Goal: Task Accomplishment & Management: Complete application form

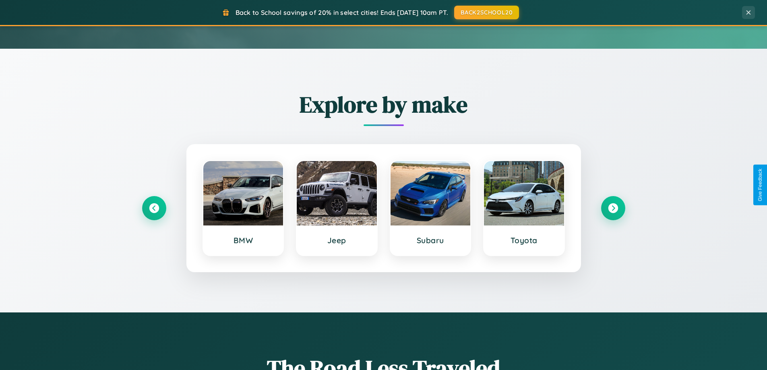
scroll to position [347, 0]
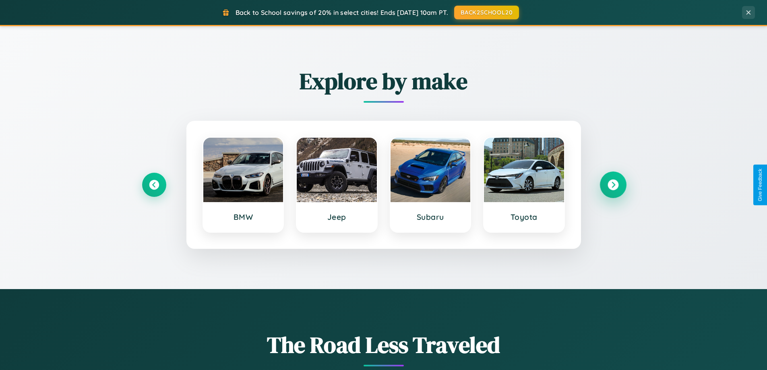
click at [613, 185] on icon at bounding box center [612, 185] width 11 height 11
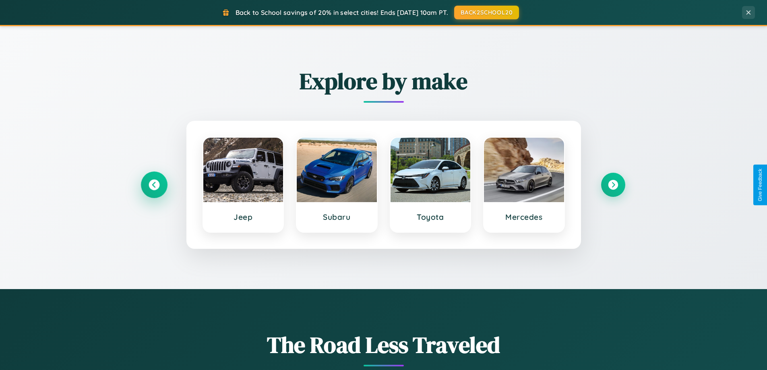
click at [154, 185] on icon at bounding box center [154, 185] width 11 height 11
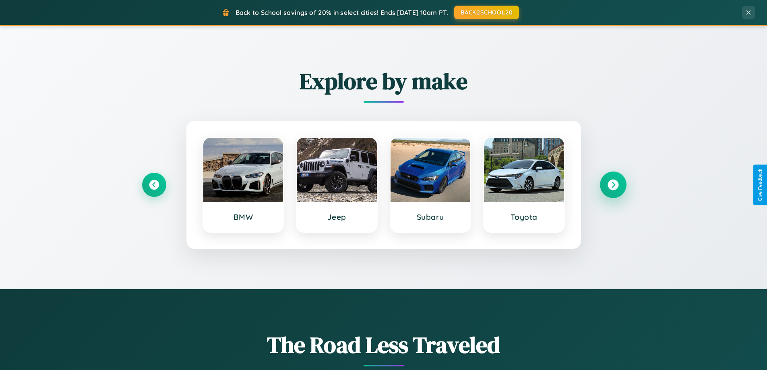
click at [613, 185] on icon at bounding box center [612, 185] width 11 height 11
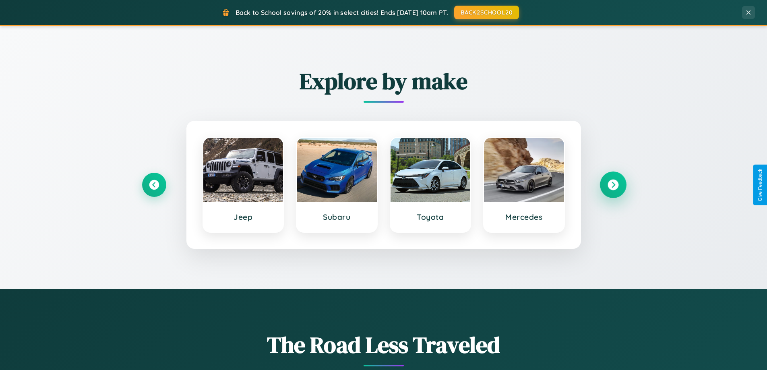
scroll to position [1549, 0]
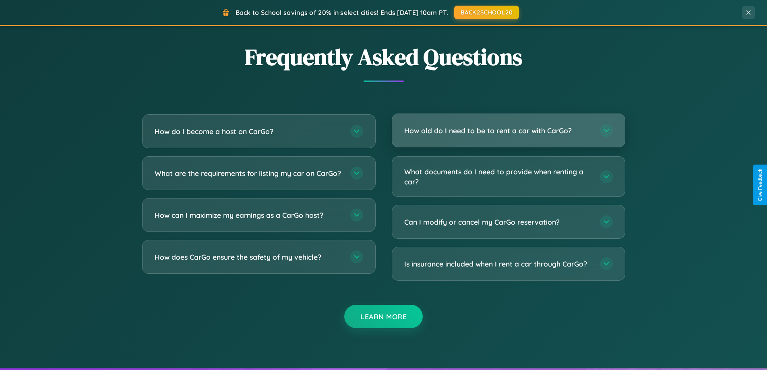
click at [508, 131] on h3 "How old do I need to be to rent a car with CarGo?" at bounding box center [498, 131] width 188 height 10
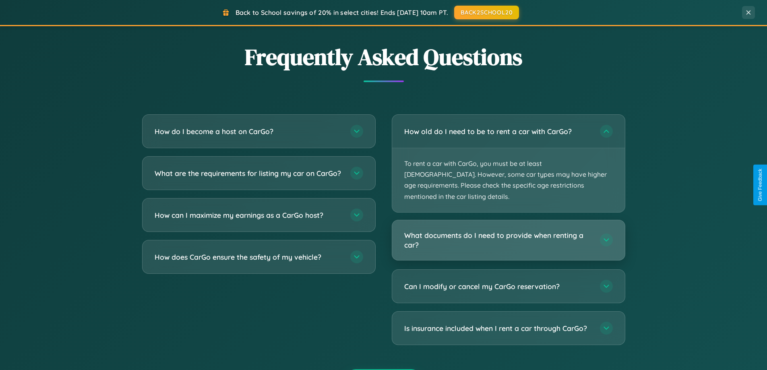
click at [508, 230] on h3 "What documents do I need to provide when renting a car?" at bounding box center [498, 240] width 188 height 20
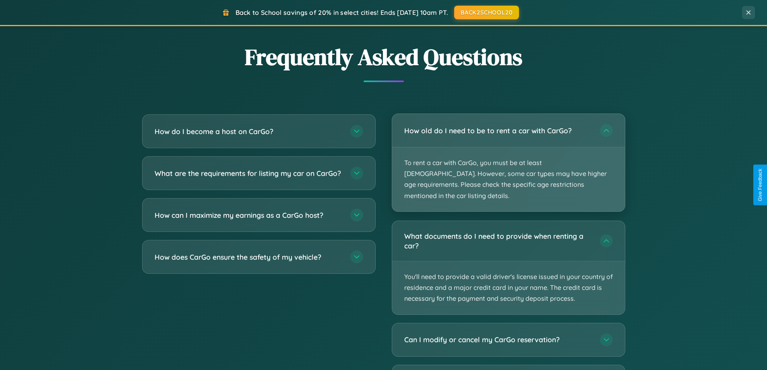
click at [508, 158] on p "To rent a car with CarGo, you must be at least [DEMOGRAPHIC_DATA]. However, som…" at bounding box center [508, 179] width 233 height 64
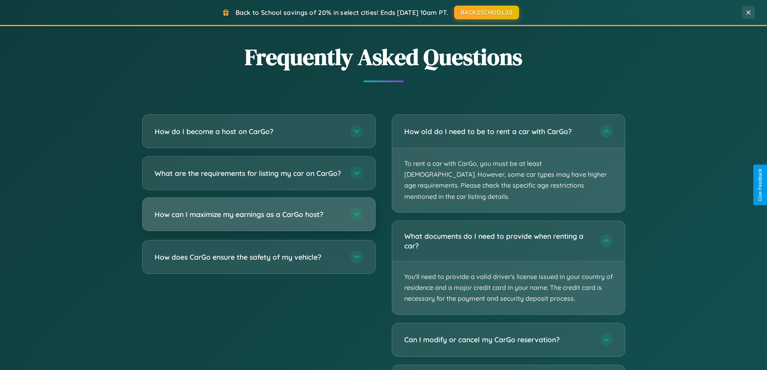
click at [258, 219] on h3 "How can I maximize my earnings as a CarGo host?" at bounding box center [249, 214] width 188 height 10
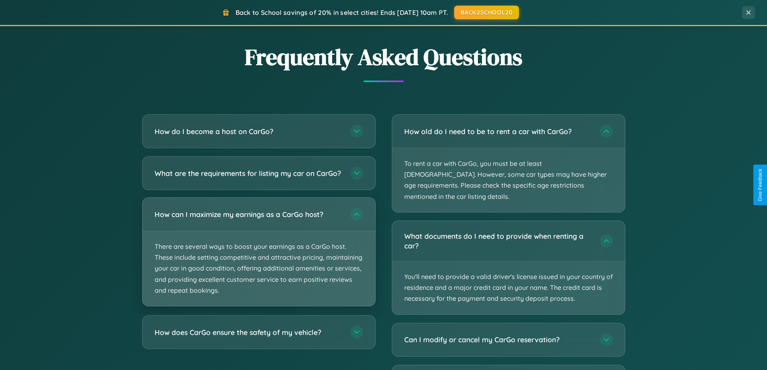
click at [258, 258] on p "There are several ways to boost your earnings as a CarGo host. These include se…" at bounding box center [258, 268] width 233 height 75
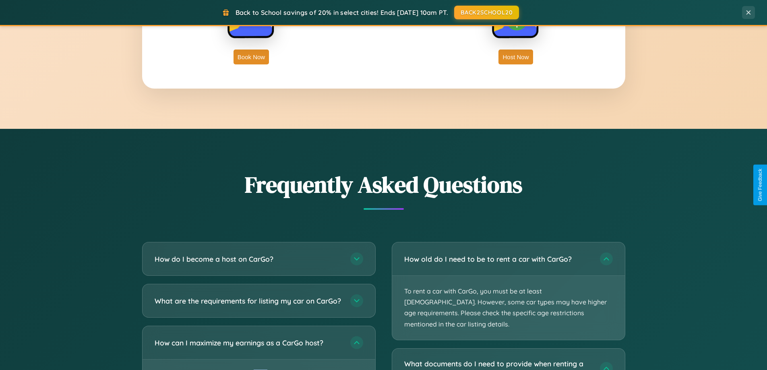
scroll to position [0, 0]
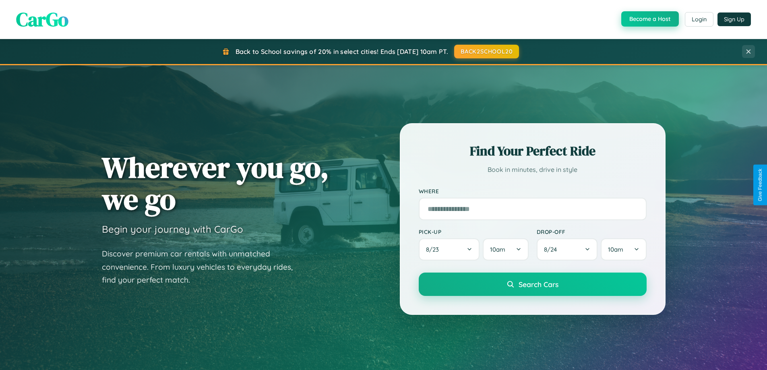
click at [649, 19] on button "Become a Host" at bounding box center [650, 18] width 58 height 15
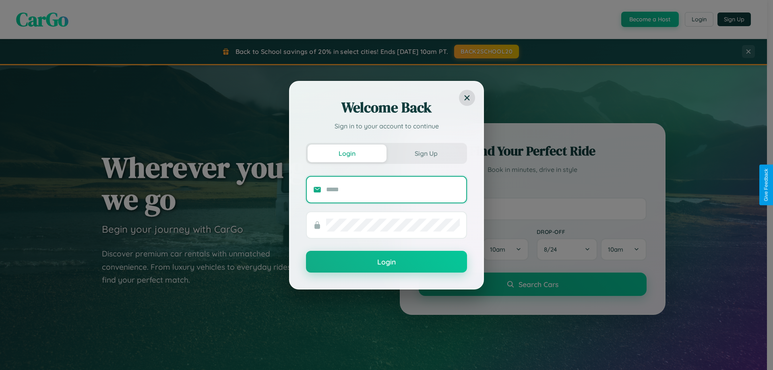
click at [393, 189] on input "text" at bounding box center [393, 189] width 134 height 13
type input "**********"
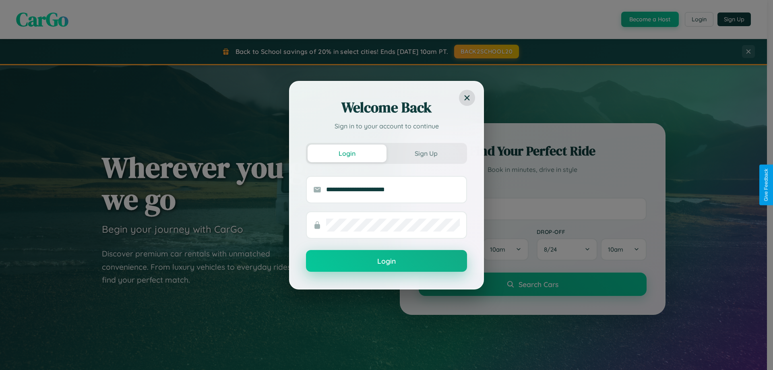
click at [386, 261] on button "Login" at bounding box center [386, 261] width 161 height 22
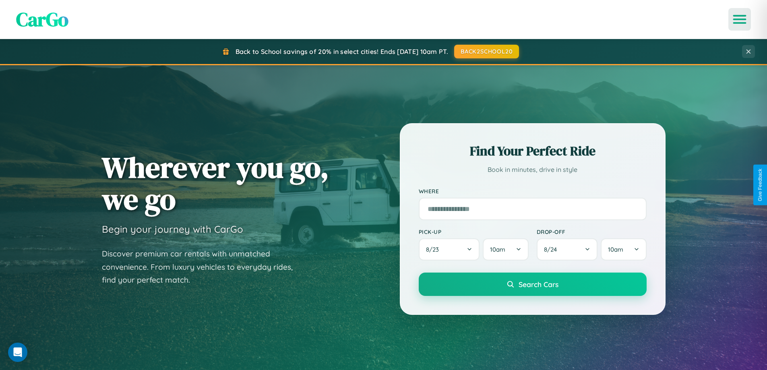
click at [739, 19] on icon "Open menu" at bounding box center [740, 19] width 12 height 7
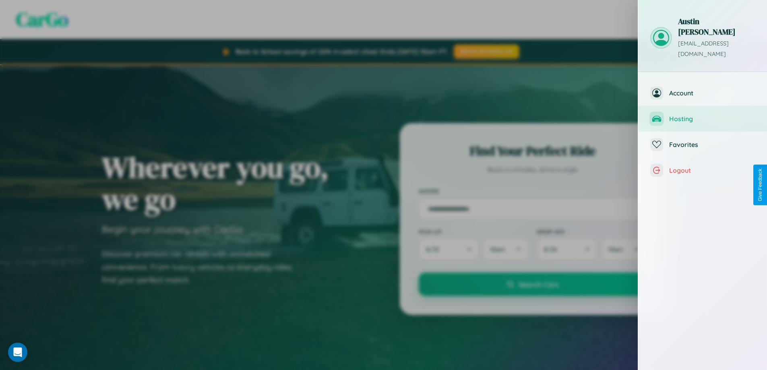
click at [702, 115] on span "Hosting" at bounding box center [712, 119] width 86 height 8
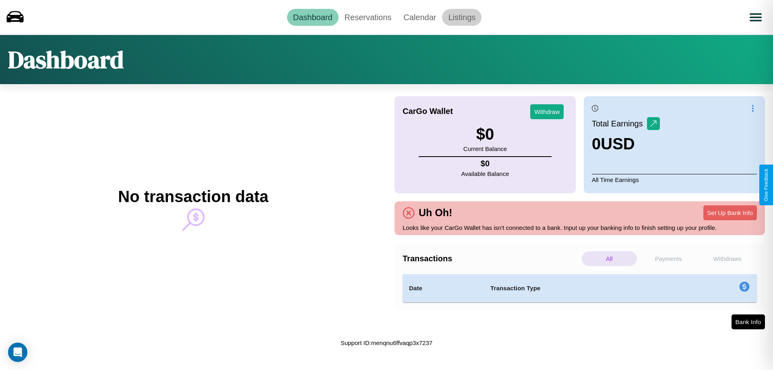
click at [462, 17] on link "Listings" at bounding box center [461, 17] width 39 height 17
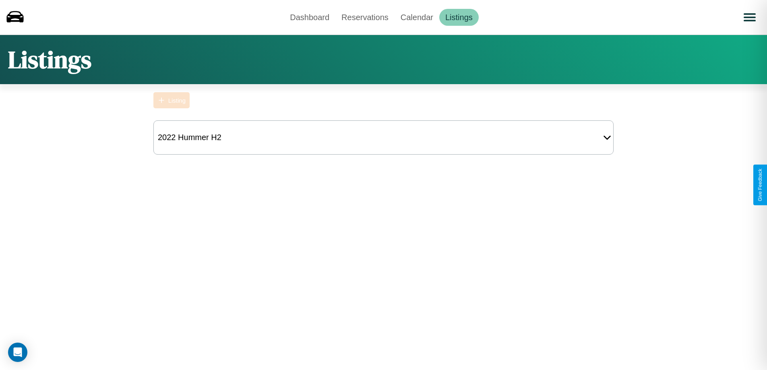
click at [171, 100] on div "Listing" at bounding box center [176, 100] width 17 height 7
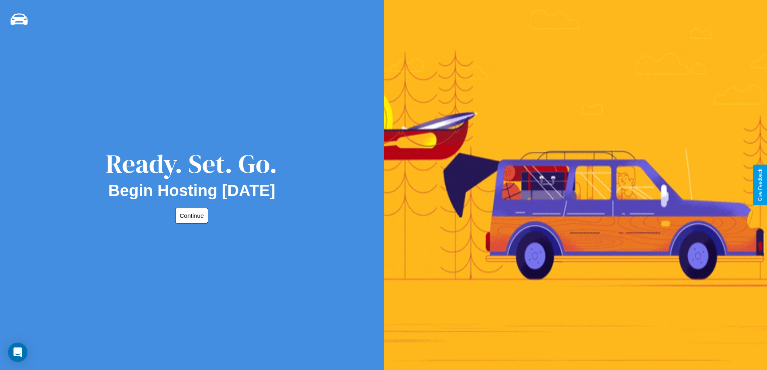
click at [190, 215] on button "Continue" at bounding box center [191, 216] width 33 height 16
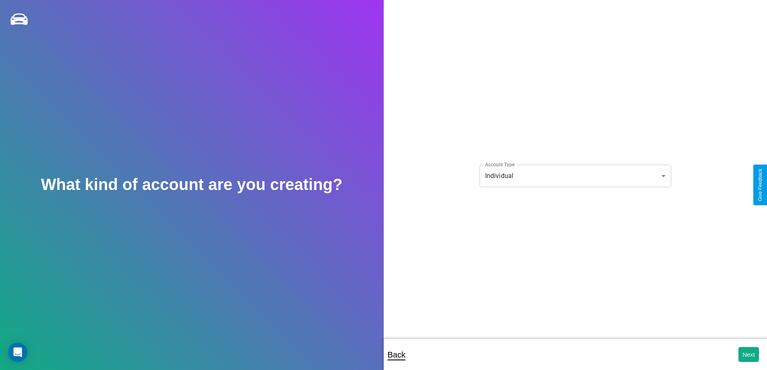
click at [575, 175] on body "**********" at bounding box center [383, 190] width 767 height 381
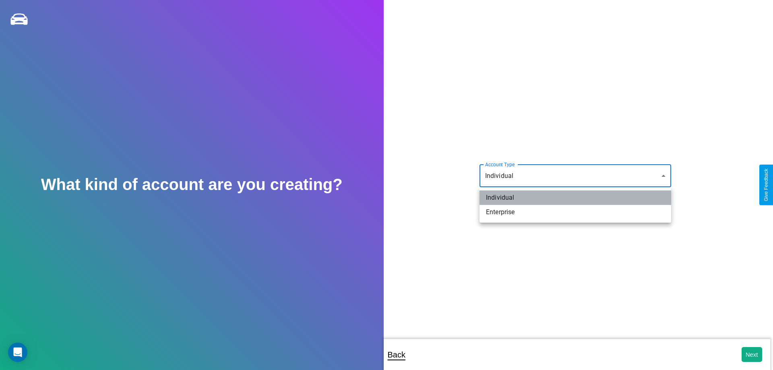
click at [575, 198] on li "Individual" at bounding box center [575, 197] width 192 height 14
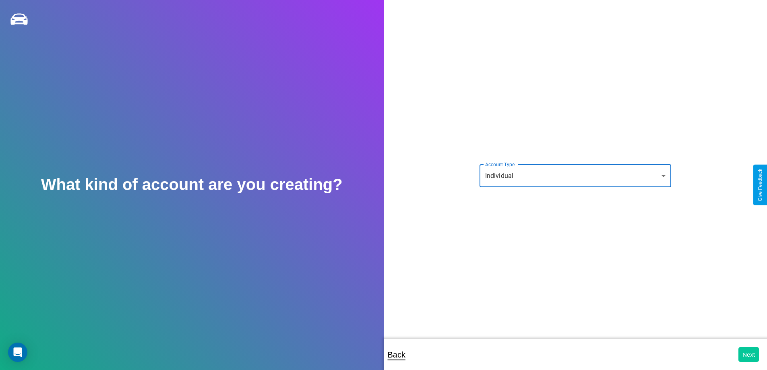
click at [748, 354] on button "Next" at bounding box center [748, 354] width 21 height 15
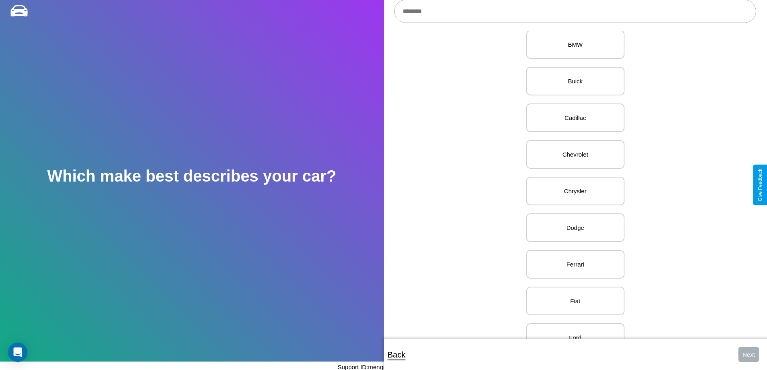
scroll to position [312, 0]
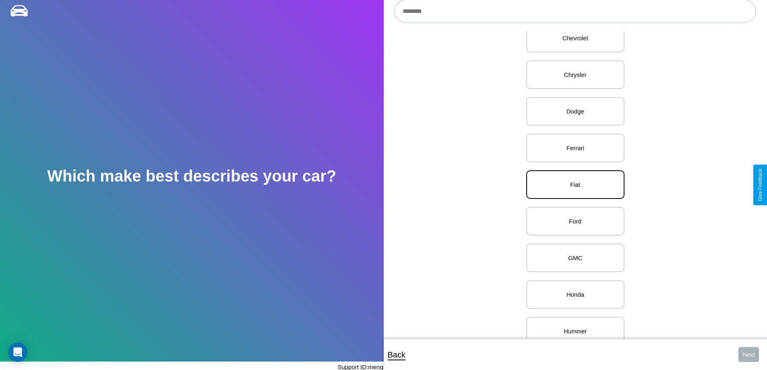
click at [572, 185] on p "Fiat" at bounding box center [575, 184] width 81 height 11
click at [748, 354] on button "Next" at bounding box center [748, 354] width 21 height 15
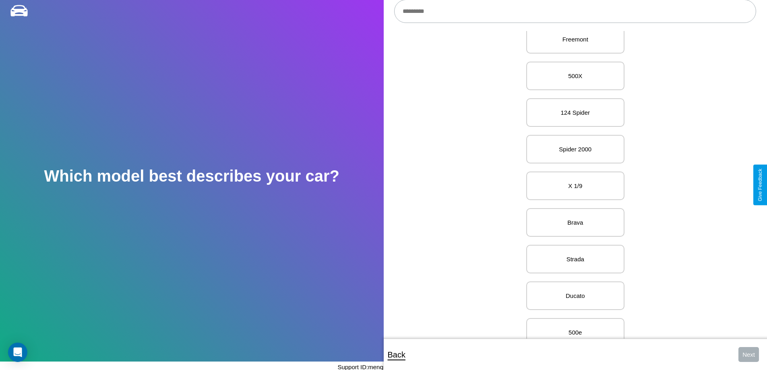
scroll to position [92, 0]
click at [572, 185] on p "X 1/9" at bounding box center [575, 184] width 81 height 11
click at [748, 354] on button "Next" at bounding box center [748, 354] width 21 height 15
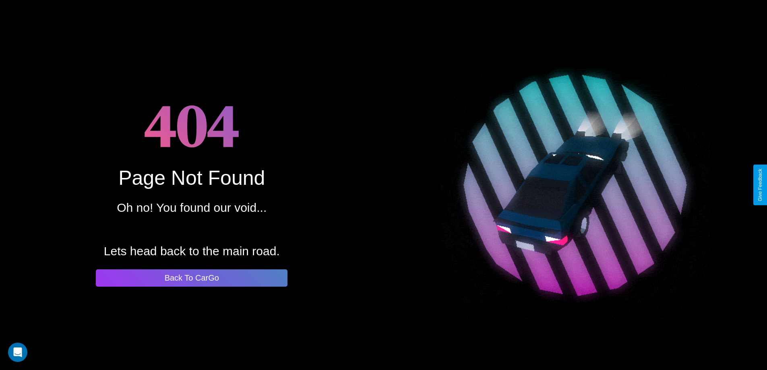
click at [192, 278] on button "Back To CarGo" at bounding box center [192, 277] width 192 height 17
